Goal: Task Accomplishment & Management: Use online tool/utility

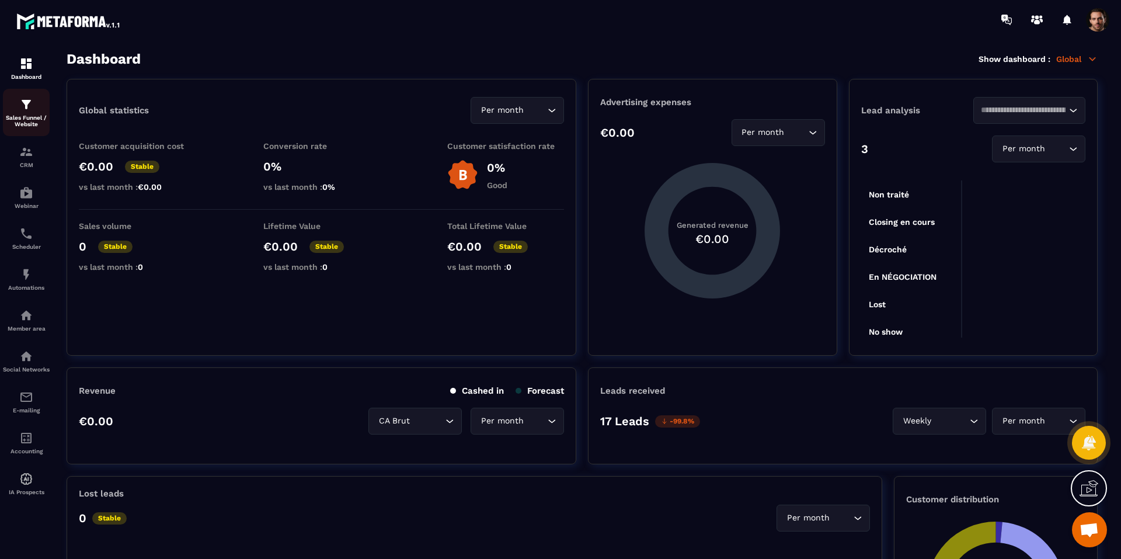
click at [19, 105] on div "Sales Funnel / Website" at bounding box center [26, 113] width 47 height 30
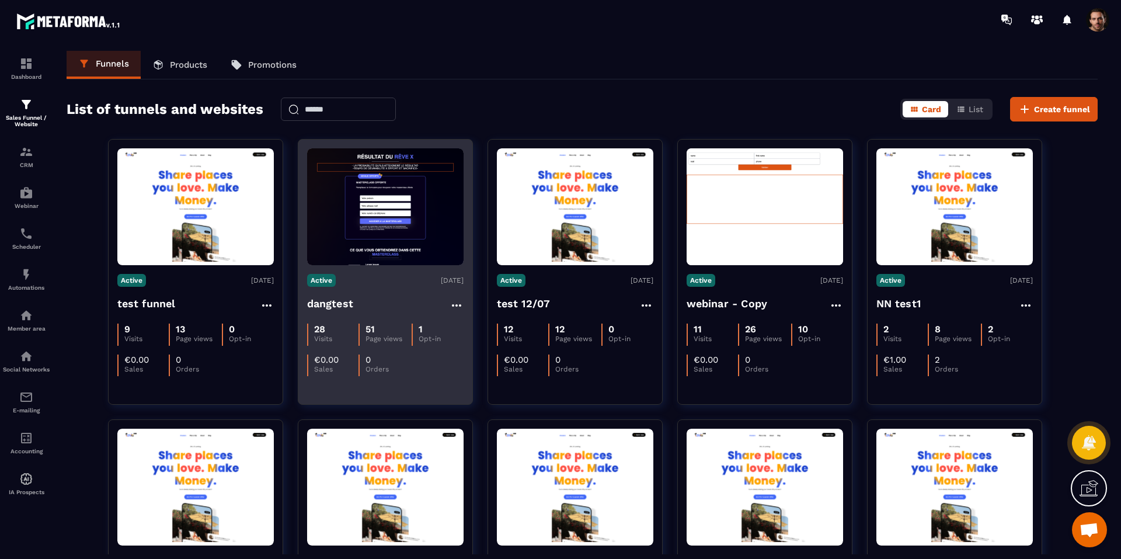
click at [374, 228] on img at bounding box center [385, 206] width 157 height 117
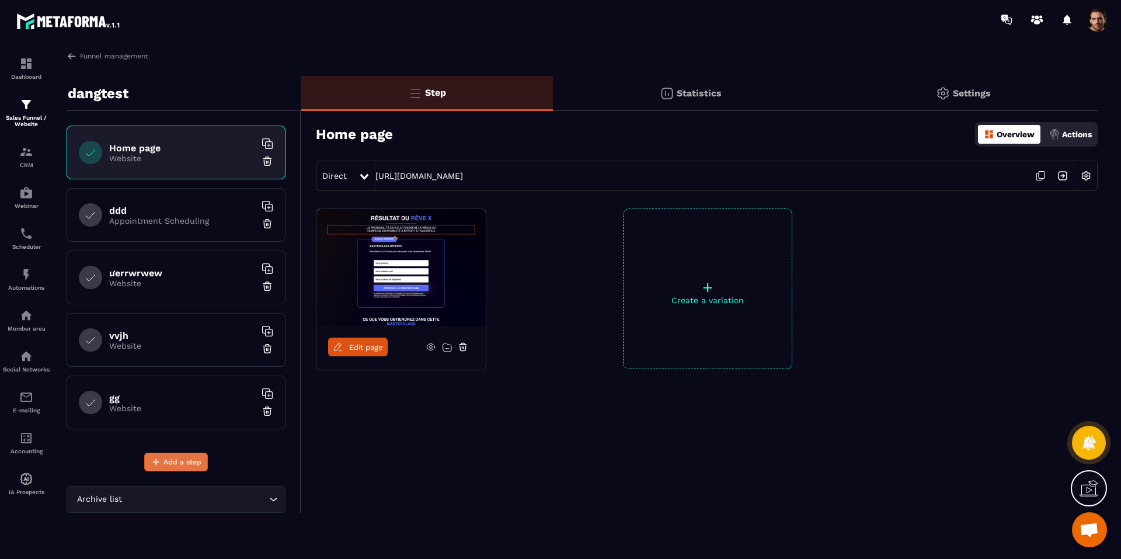
click at [181, 459] on span "Add a step" at bounding box center [183, 462] width 38 height 12
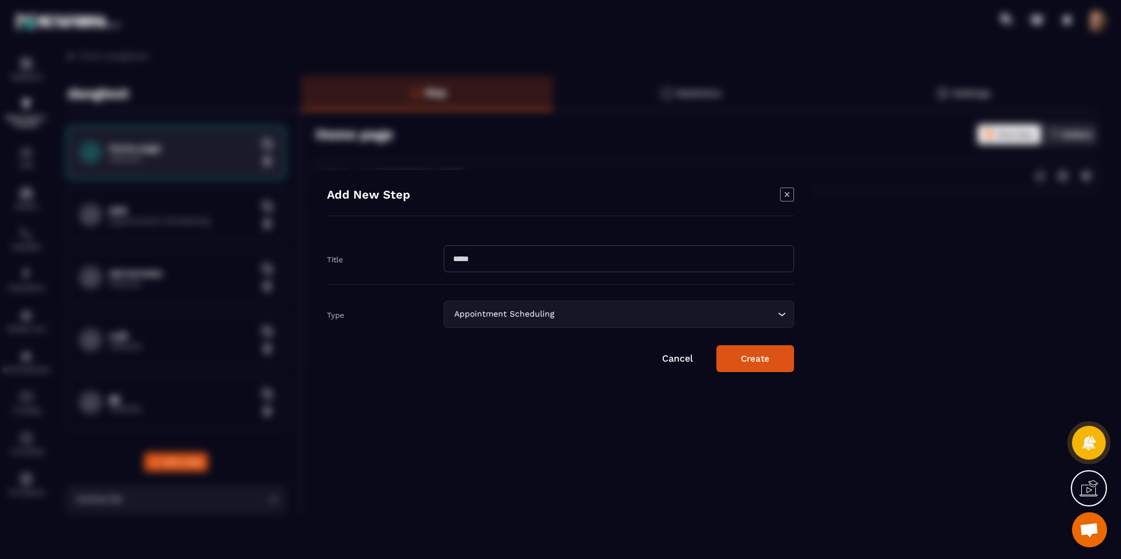
click at [486, 261] on input "Modal window" at bounding box center [619, 258] width 350 height 27
type input "**********"
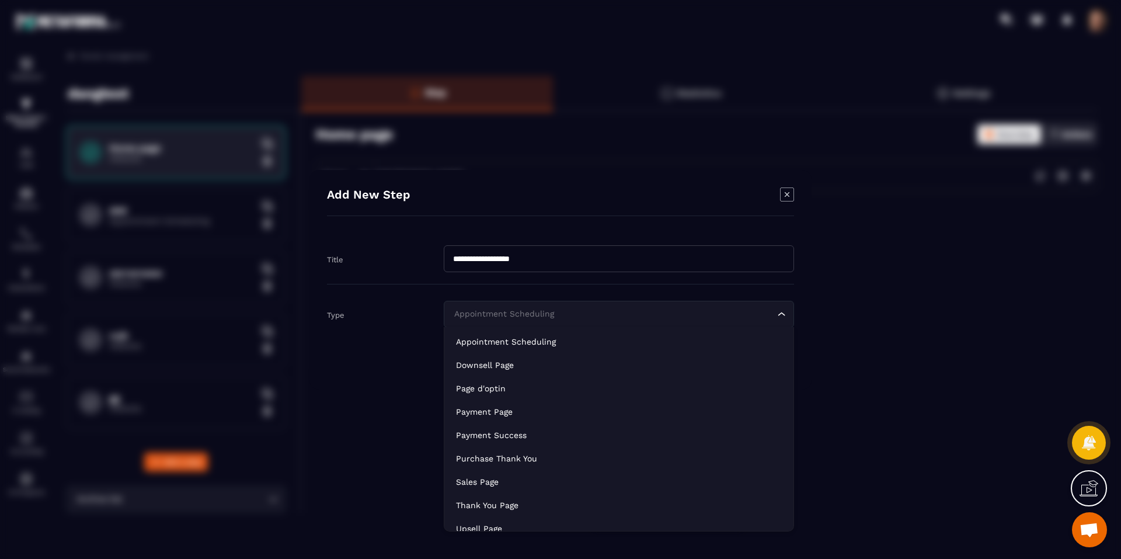
click at [501, 307] on div "Appointment Scheduling Loading..." at bounding box center [619, 314] width 350 height 27
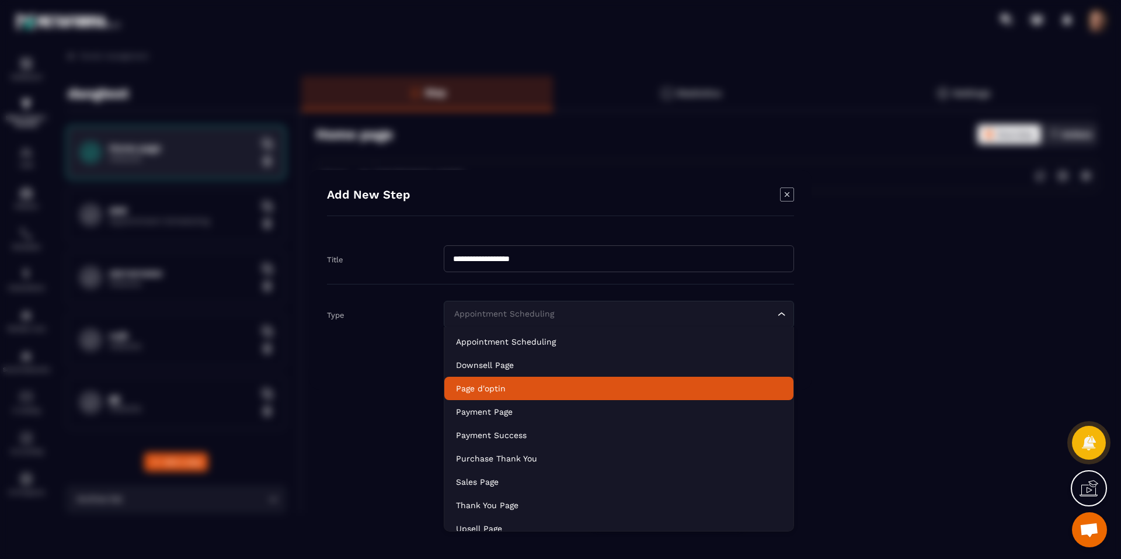
scroll to position [82, 0]
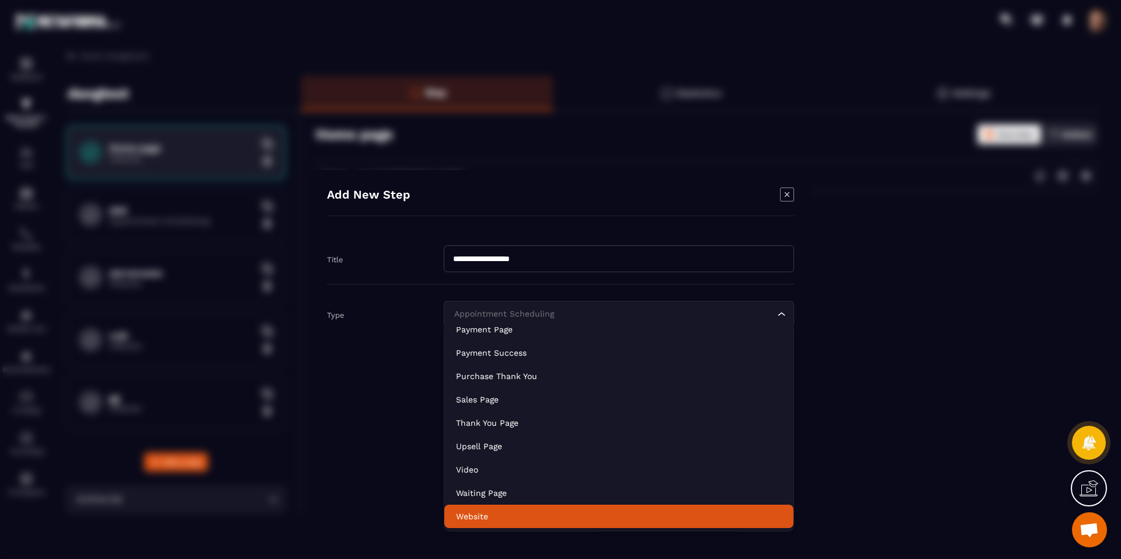
click at [506, 517] on p "Website" at bounding box center [619, 516] width 326 height 12
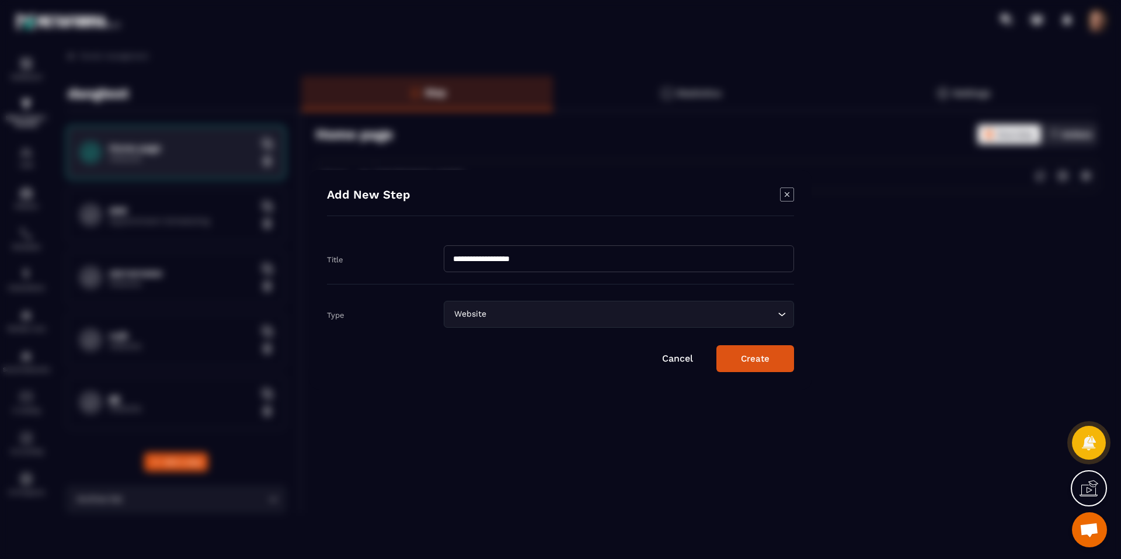
click at [748, 351] on button "Create" at bounding box center [756, 358] width 78 height 27
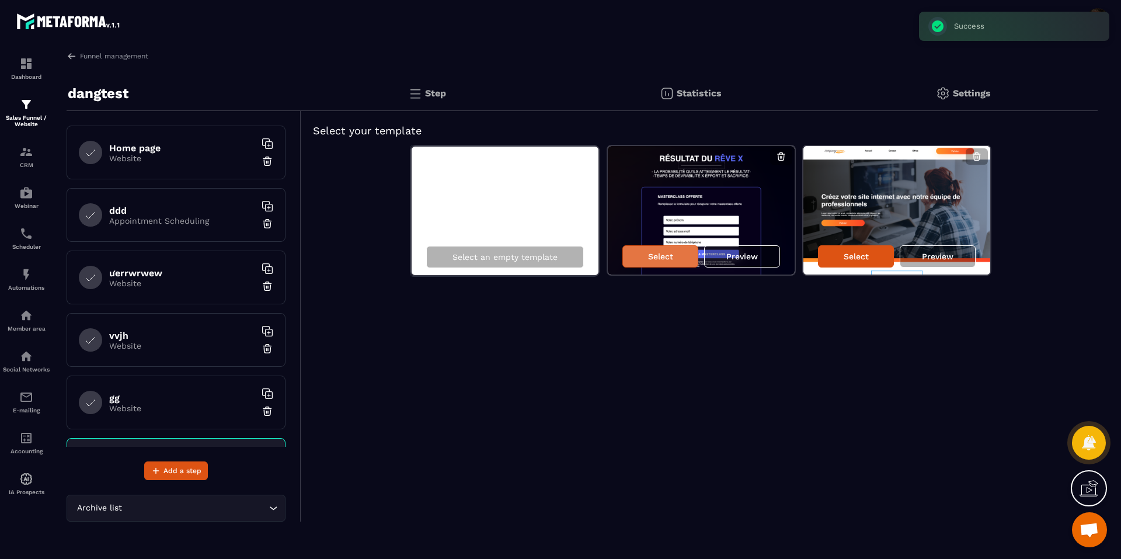
click at [653, 253] on p "Select" at bounding box center [660, 256] width 25 height 9
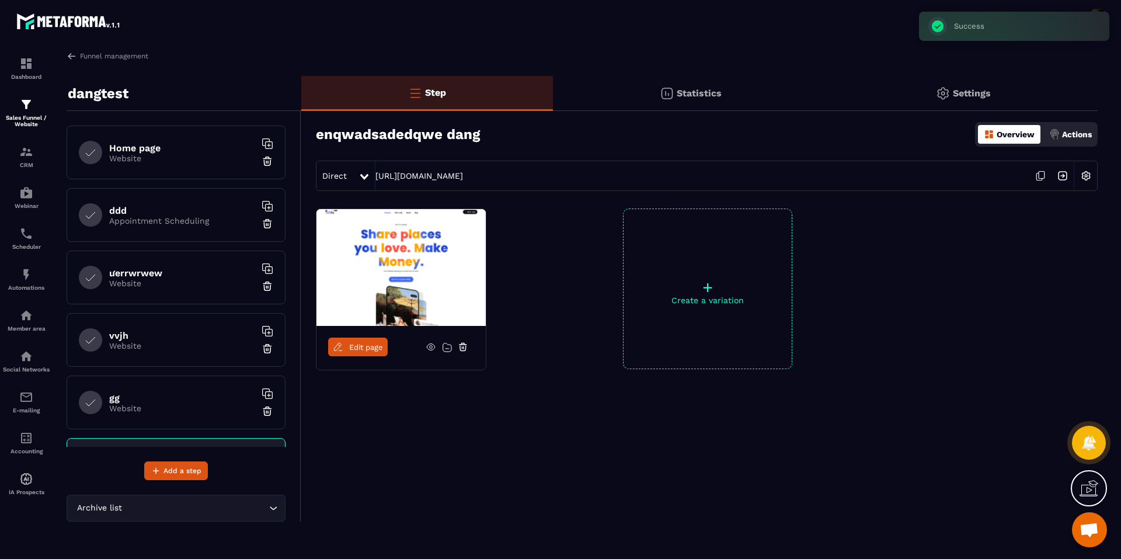
click at [355, 345] on span "Edit page" at bounding box center [366, 347] width 34 height 9
